Goal: Book appointment/travel/reservation

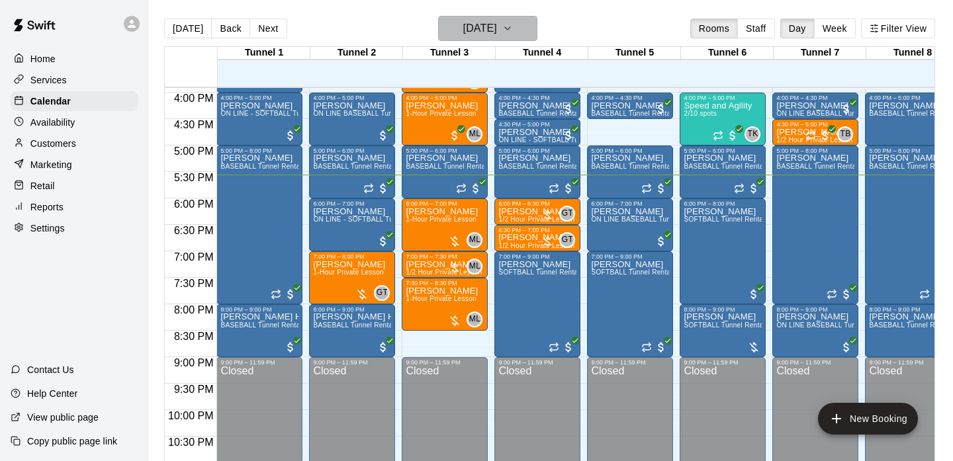
click at [513, 21] on icon "button" at bounding box center [507, 29] width 11 height 16
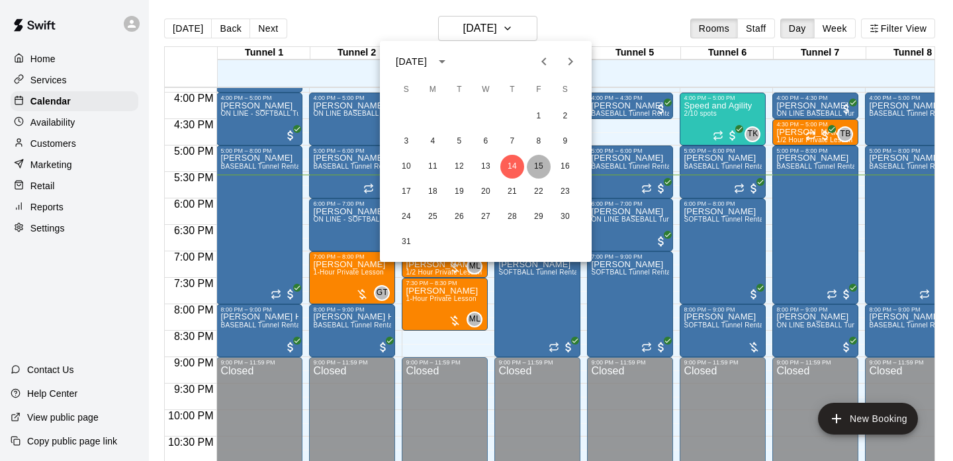
click at [541, 168] on button "15" at bounding box center [539, 167] width 24 height 24
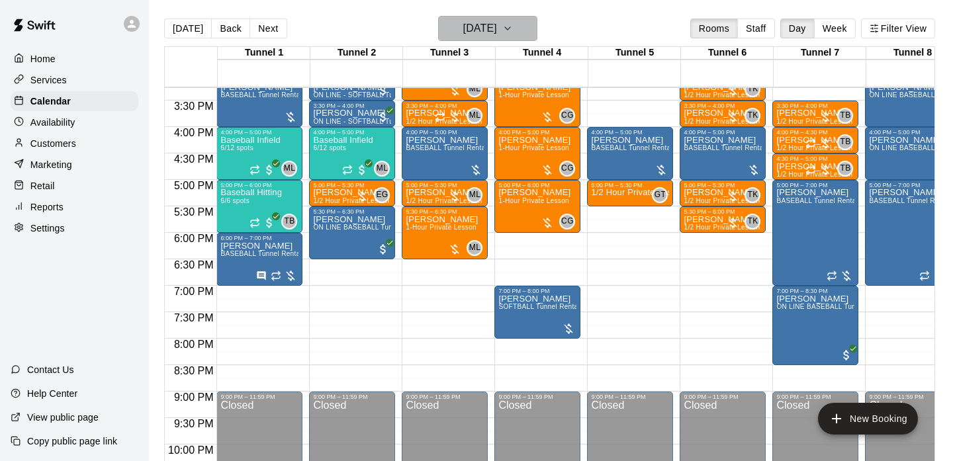
click at [477, 34] on h6 "[DATE]" at bounding box center [480, 28] width 34 height 19
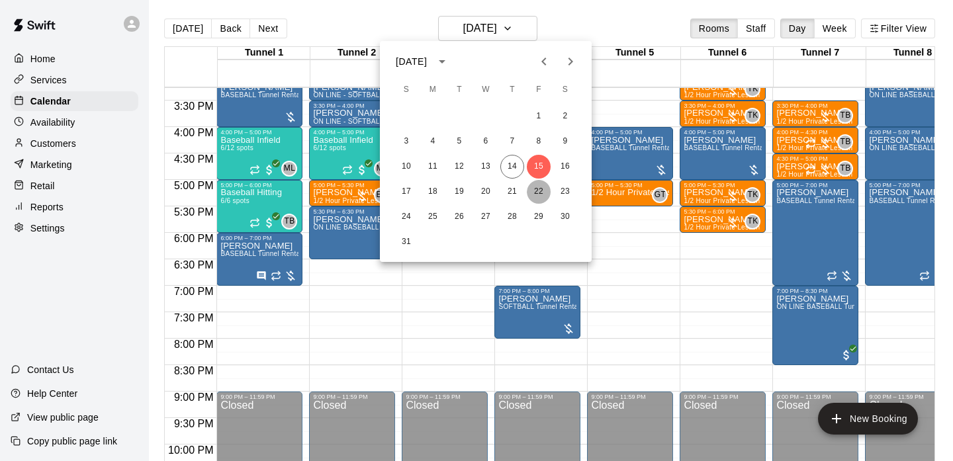
click at [537, 186] on button "22" at bounding box center [539, 192] width 24 height 24
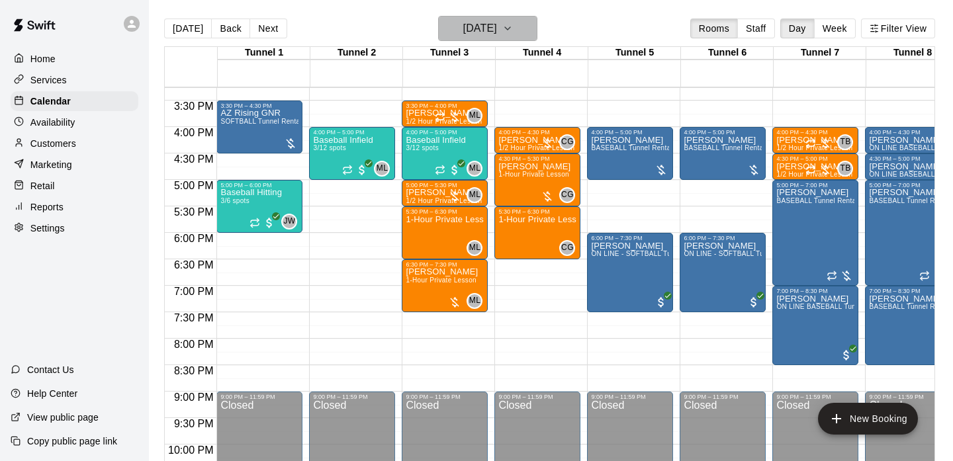
click at [490, 24] on h6 "[DATE]" at bounding box center [480, 28] width 34 height 19
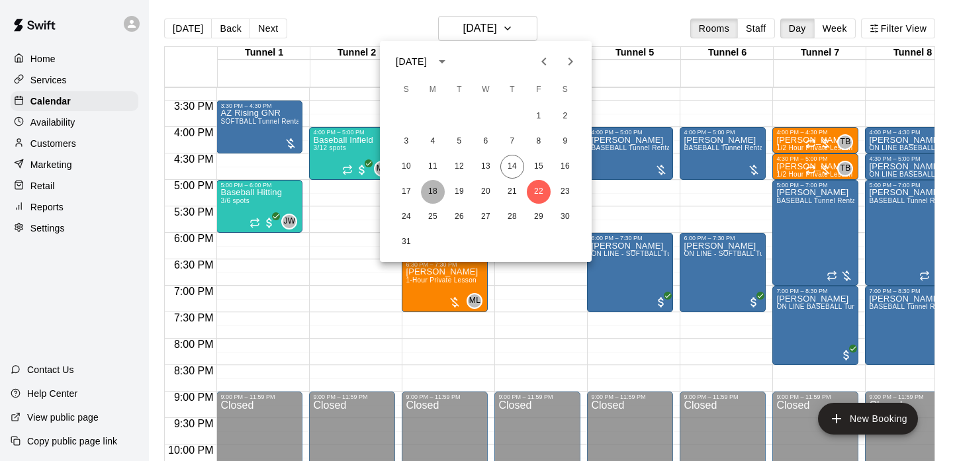
click at [433, 199] on button "18" at bounding box center [433, 192] width 24 height 24
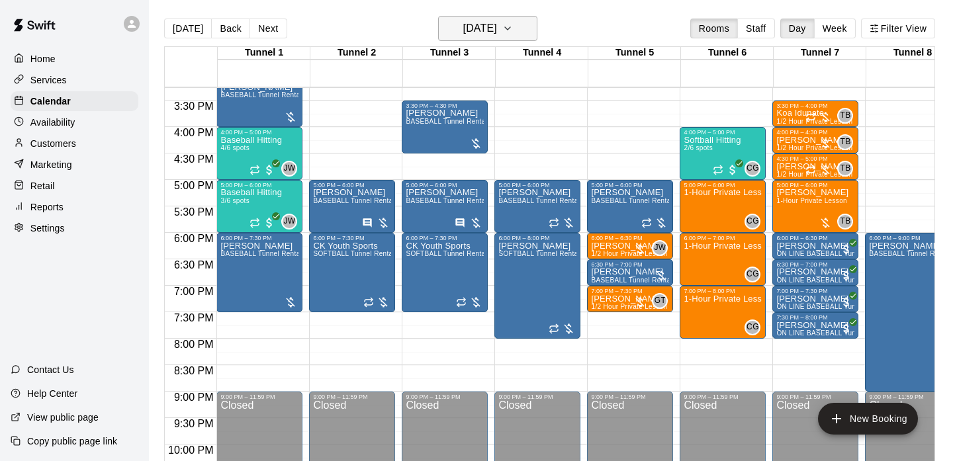
click at [486, 39] on button "[DATE]" at bounding box center [487, 28] width 99 height 25
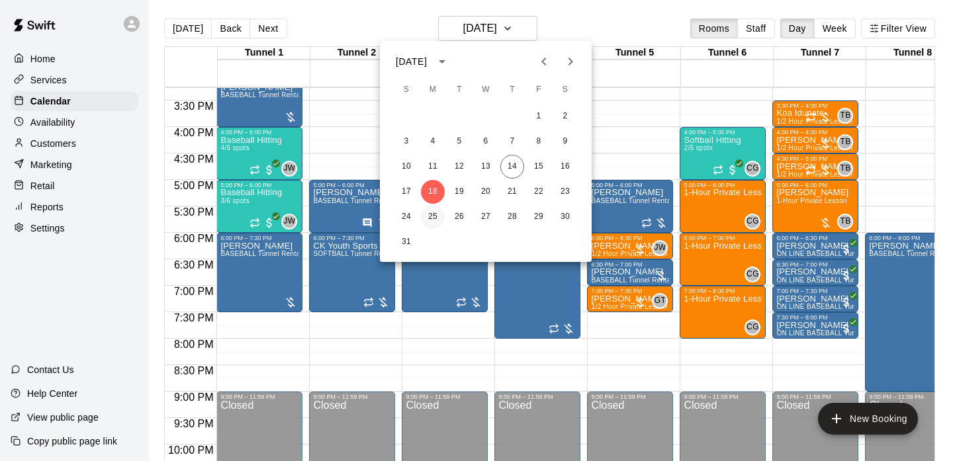
click at [434, 209] on button "25" at bounding box center [433, 217] width 24 height 24
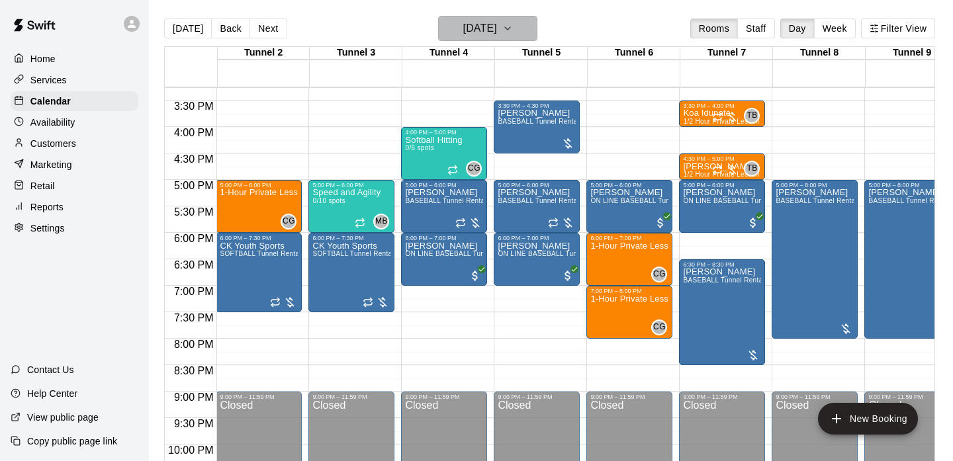
click at [497, 36] on h6 "[DATE]" at bounding box center [480, 28] width 34 height 19
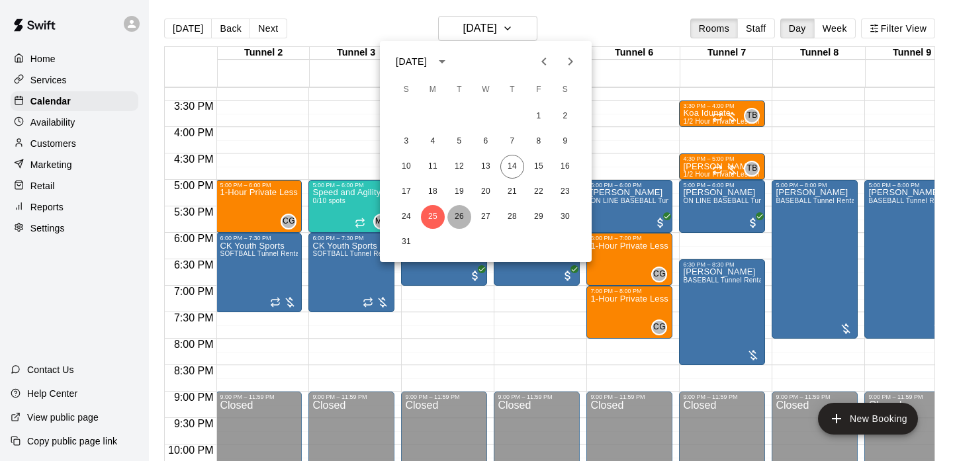
click at [461, 228] on button "26" at bounding box center [459, 217] width 24 height 24
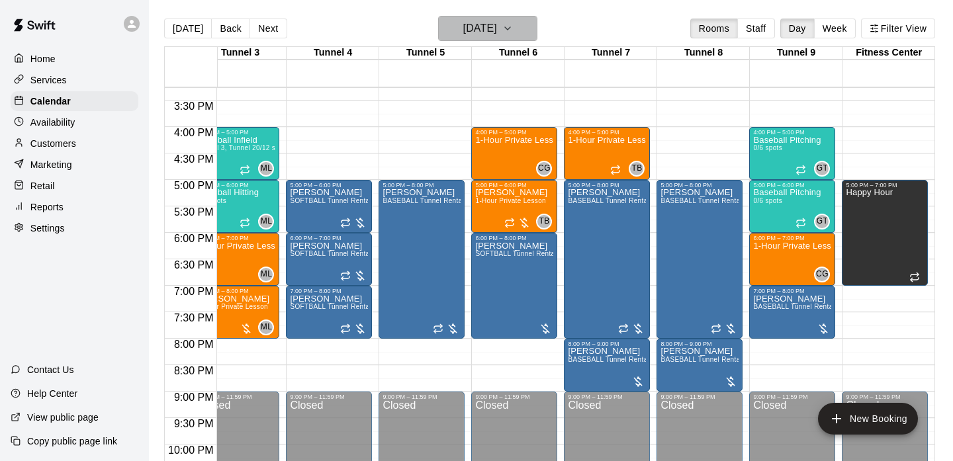
click at [513, 21] on icon "button" at bounding box center [507, 29] width 11 height 16
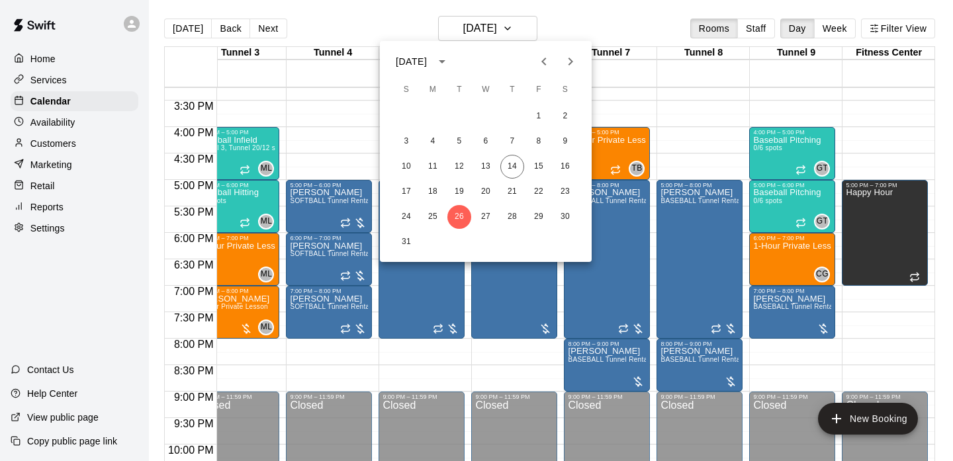
click at [574, 65] on icon "Next month" at bounding box center [571, 62] width 16 height 16
click at [512, 113] on button "4" at bounding box center [512, 117] width 24 height 24
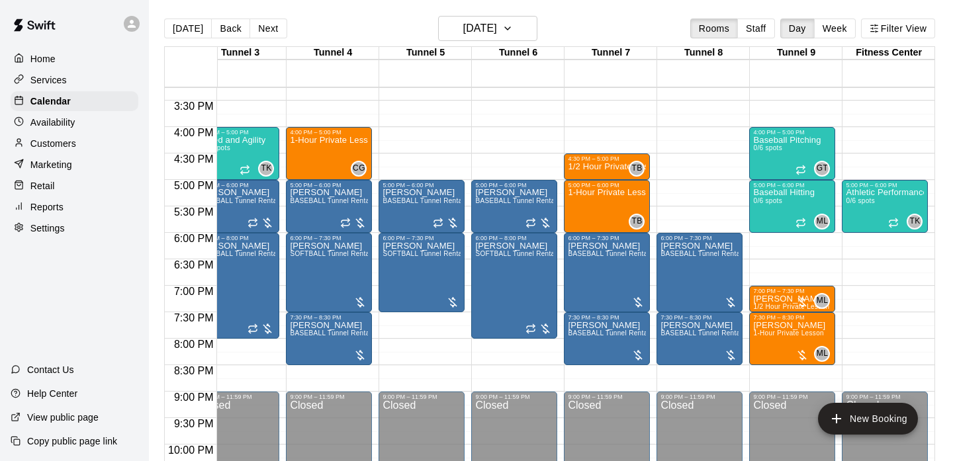
click at [504, 7] on main "[DATE] Back [DATE][DATE] Rooms Staff Day Week Filter View Tunnel 1 04 [GEOGRAPH…" at bounding box center [551, 241] width 804 height 483
click at [497, 24] on h6 "[DATE]" at bounding box center [480, 28] width 34 height 19
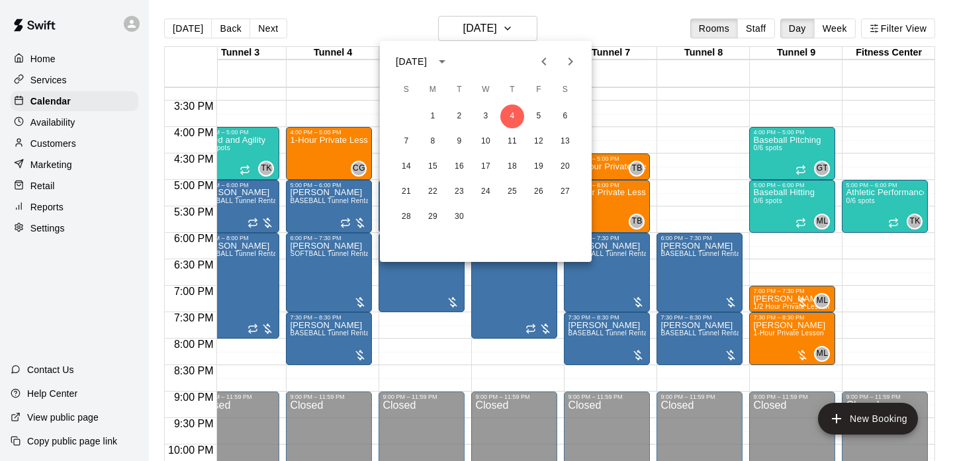
click at [532, 26] on div at bounding box center [476, 230] width 953 height 461
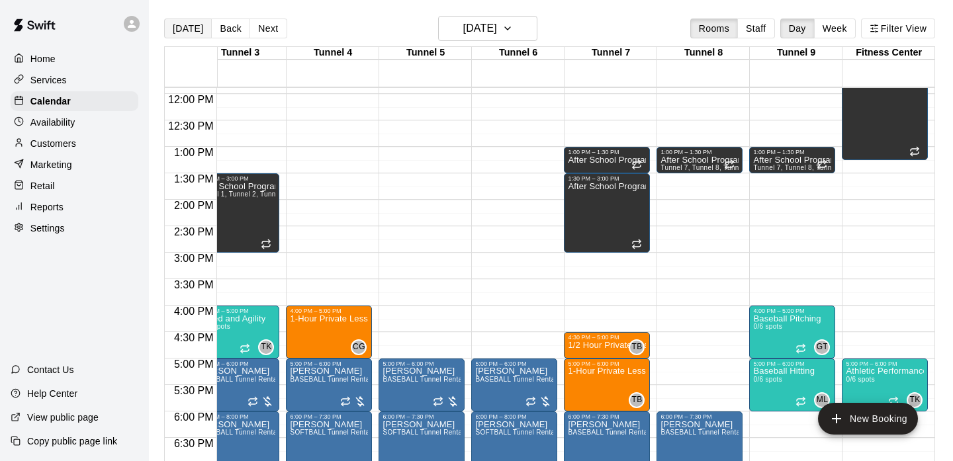
click at [192, 34] on button "[DATE]" at bounding box center [188, 29] width 48 height 20
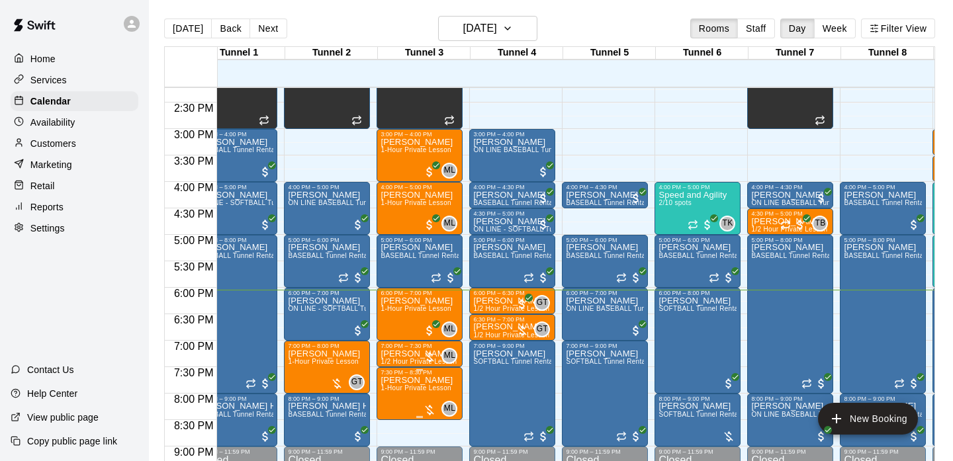
scroll to position [815, 25]
